Goal: Task Accomplishment & Management: Manage account settings

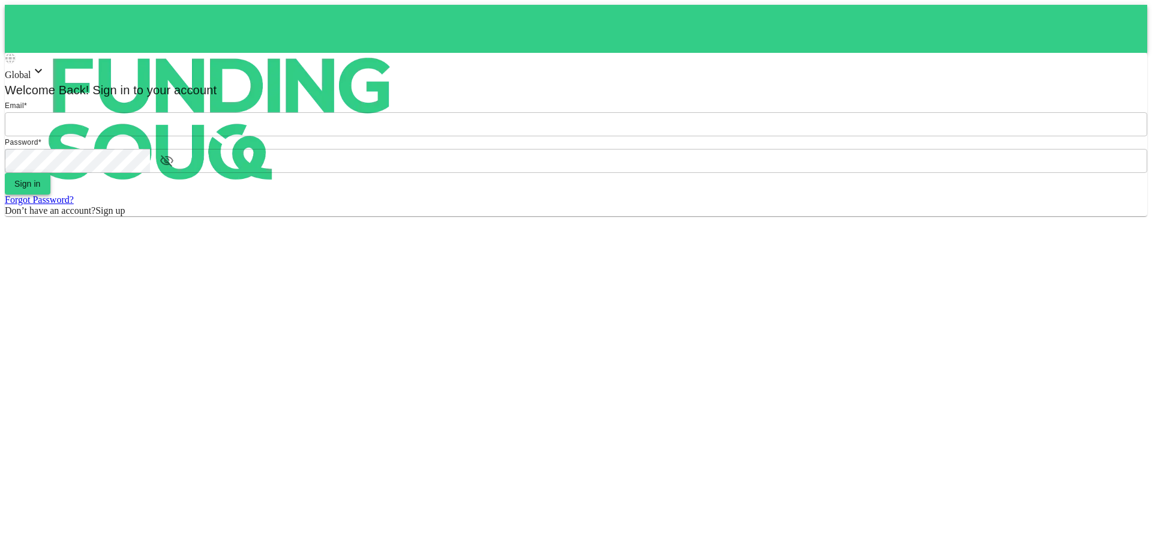
type input "Aasik.mmm@gmail.com"
click at [50, 194] on button "Sign in" at bounding box center [28, 184] width 46 height 22
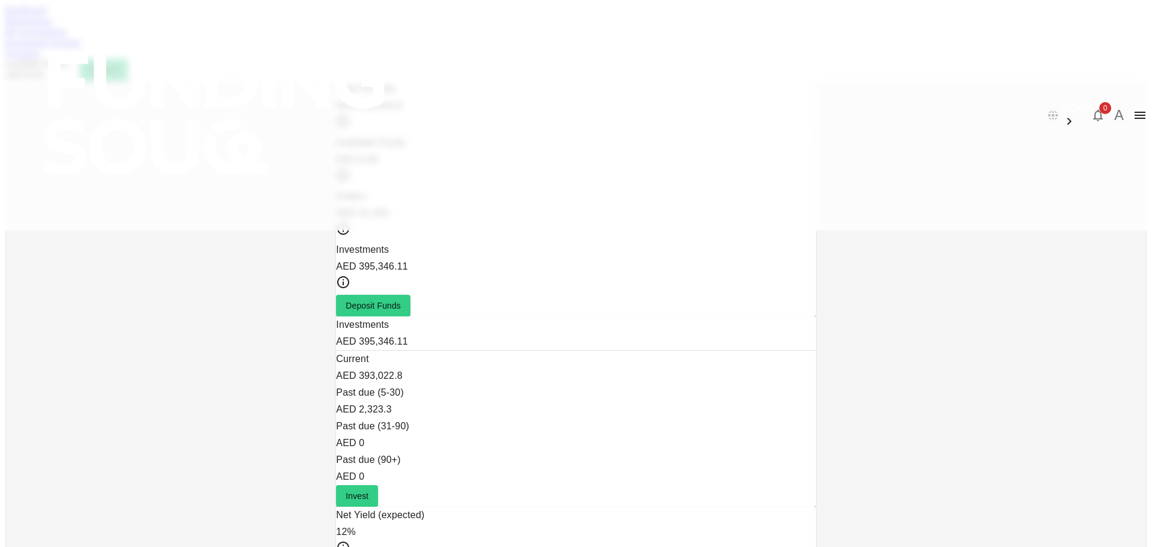
click at [53, 26] on link "Marketplace" at bounding box center [29, 21] width 48 height 10
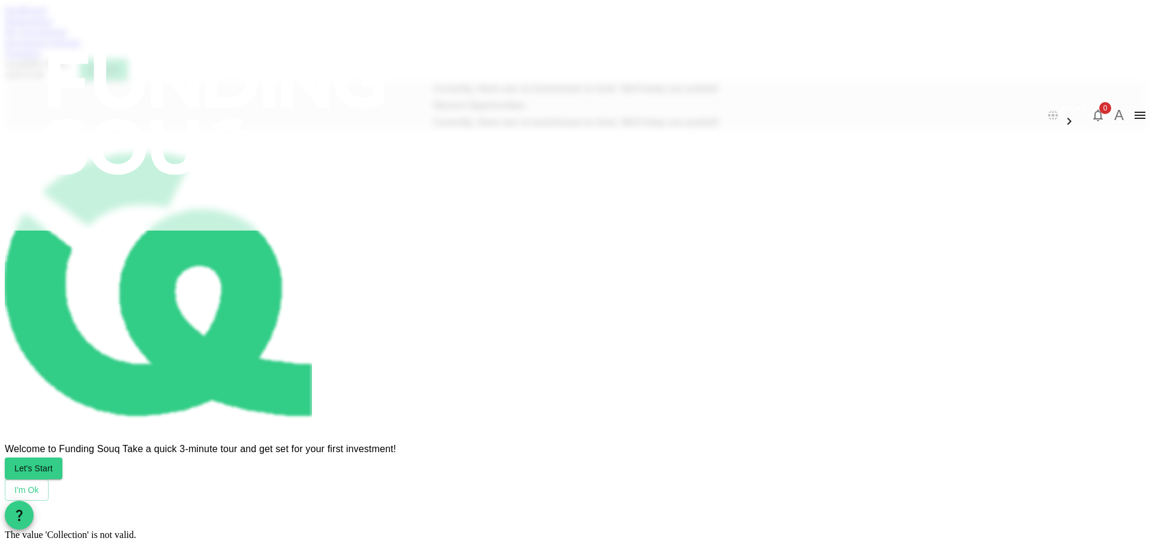
click at [425, 53] on div "Dashboard Marketplace My Investments Investment Settings Transfers Available Fu…" at bounding box center [576, 43] width 1143 height 76
click at [67, 37] on link "My Investments" at bounding box center [36, 31] width 62 height 10
